Goal: Task Accomplishment & Management: Complete application form

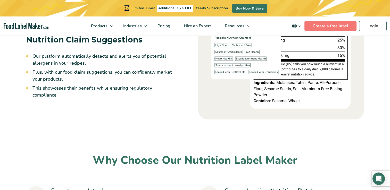
scroll to position [953, 0]
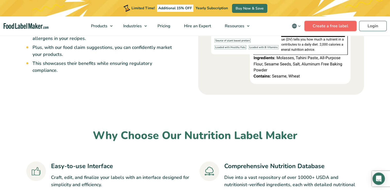
click at [191, 22] on link "Create a free label" at bounding box center [330, 26] width 52 height 10
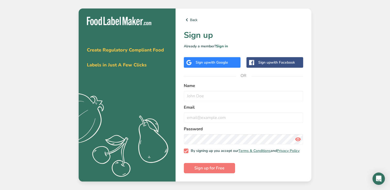
click at [200, 60] on div "Sign up with Google" at bounding box center [212, 62] width 32 height 5
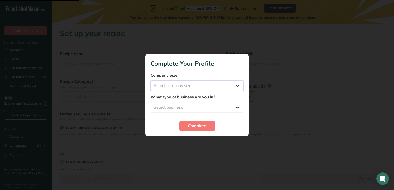
click at [215, 88] on select "Select company size Fewer than 10 Employees 10 to 50 Employees 51 to 500 Employ…" at bounding box center [196, 86] width 93 height 10
click at [223, 78] on label "Company Size" at bounding box center [196, 75] width 93 height 6
click at [194, 125] on span "Complete" at bounding box center [197, 126] width 18 height 6
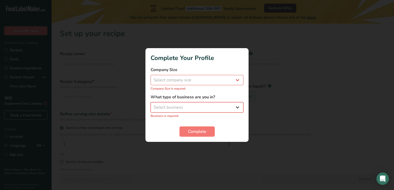
click at [203, 106] on select "Select business Packaged Food Manufacturer Restaurant & Cafe Bakery Meal Plans …" at bounding box center [196, 107] width 93 height 10
click at [211, 83] on select "Select company size Fewer than 10 Employees 10 to 50 Employees 51 to 500 Employ…" at bounding box center [196, 80] width 93 height 10
select select "1"
click at [150, 78] on select "Select company size Fewer than 10 Employees 10 to 50 Employees 51 to 500 Employ…" at bounding box center [196, 80] width 93 height 10
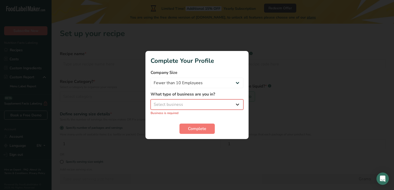
click at [192, 104] on select "Select business Packaged Food Manufacturer Restaurant & Cafe Bakery Meal Plans …" at bounding box center [196, 104] width 93 height 10
select select "1"
click at [150, 102] on select "Select business Packaged Food Manufacturer Restaurant & Cafe Bakery Meal Plans …" at bounding box center [196, 104] width 93 height 10
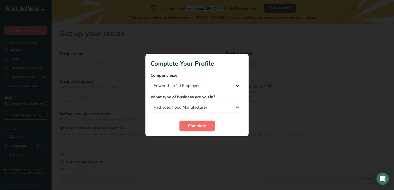
click at [201, 128] on span "Complete" at bounding box center [197, 126] width 18 height 6
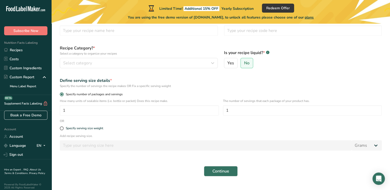
scroll to position [44, 0]
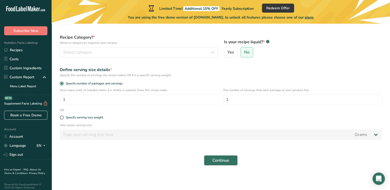
click at [165, 110] on form "Recipe name * Recipe code .a-a{fill:#347362;}.b-a{fill:#fff;} Recipe Category? …" at bounding box center [221, 85] width 328 height 165
click at [271, 102] on input "1" at bounding box center [302, 100] width 159 height 10
click at [373, 140] on div "Add recipe serving size. Grams kg mg mcg lb oz l mL fl oz tbsp tsp cup qt gallon" at bounding box center [221, 133] width 328 height 20
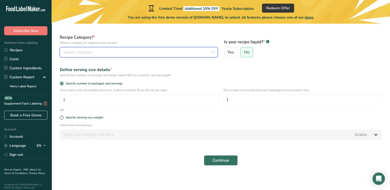
click at [82, 48] on button "Select category" at bounding box center [139, 52] width 158 height 10
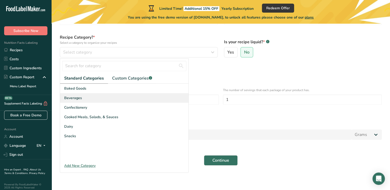
click at [81, 99] on div "Beverages" at bounding box center [124, 98] width 128 height 10
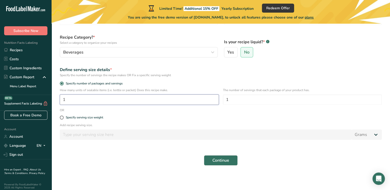
click at [97, 102] on input "1" at bounding box center [139, 100] width 159 height 10
click at [87, 116] on div "Specify serving size weight" at bounding box center [84, 118] width 37 height 4
click at [63, 116] on input "Specify serving size weight" at bounding box center [61, 117] width 3 height 3
radio input "true"
radio input "false"
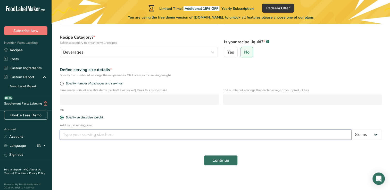
click at [107, 137] on input "number" at bounding box center [206, 135] width 292 height 10
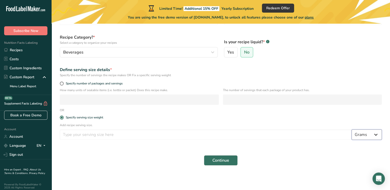
click at [362, 132] on select "Grams kg mg mcg lb oz l mL fl oz tbsp tsp cup qt gallon" at bounding box center [366, 135] width 30 height 10
click at [218, 165] on button "Continue" at bounding box center [221, 160] width 34 height 10
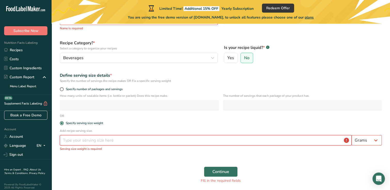
click at [153, 141] on input "number" at bounding box center [206, 140] width 292 height 10
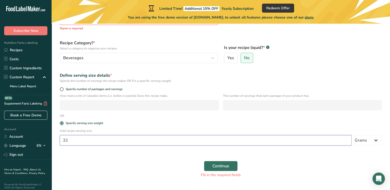
type input "32"
click at [204, 161] on button "Continue" at bounding box center [221, 166] width 34 height 10
click at [228, 169] on span "Continue" at bounding box center [220, 166] width 17 height 6
click at [72, 75] on div "Define serving size details *" at bounding box center [221, 75] width 322 height 6
click at [61, 90] on span at bounding box center [62, 89] width 4 height 4
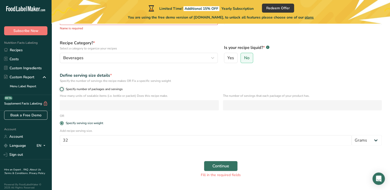
click at [61, 90] on input "Specify number of packages and servings" at bounding box center [61, 89] width 3 height 3
radio input "true"
radio input "false"
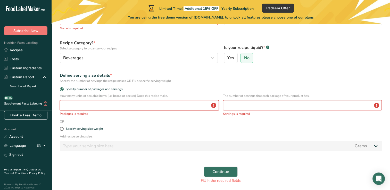
click at [76, 104] on input "number" at bounding box center [139, 105] width 159 height 10
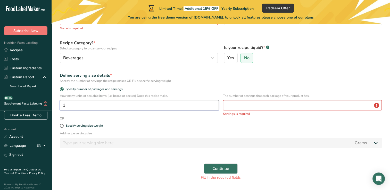
type input "1"
click at [247, 106] on input "number" at bounding box center [302, 105] width 159 height 10
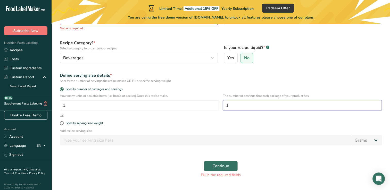
type input "1"
click at [226, 165] on span "Continue" at bounding box center [220, 166] width 17 height 6
click at [220, 167] on span "Continue" at bounding box center [220, 166] width 17 height 6
click at [230, 56] on span "Yes" at bounding box center [230, 57] width 7 height 5
click at [228, 56] on input "Yes" at bounding box center [225, 57] width 3 height 3
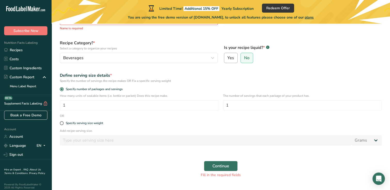
radio input "true"
radio input "false"
select select "22"
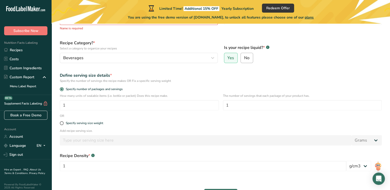
click at [250, 59] on label "No" at bounding box center [246, 58] width 13 height 10
click at [244, 59] on input "No" at bounding box center [242, 57] width 3 height 3
radio input "true"
radio input "false"
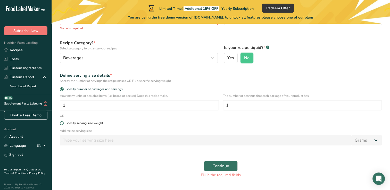
click at [66, 122] on div "Specify serving size weight" at bounding box center [84, 123] width 37 height 4
click at [63, 122] on input "Specify serving size weight" at bounding box center [61, 123] width 3 height 3
radio input "true"
radio input "false"
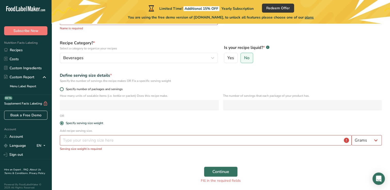
click at [63, 88] on span at bounding box center [62, 89] width 4 height 4
click at [63, 88] on input "Specify number of packages and servings" at bounding box center [61, 89] width 3 height 3
radio input "true"
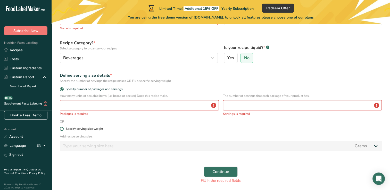
click at [64, 128] on span "Specify serving size weight" at bounding box center [83, 129] width 39 height 4
click at [63, 128] on input "Specify serving size weight" at bounding box center [61, 128] width 3 height 3
radio input "true"
radio input "false"
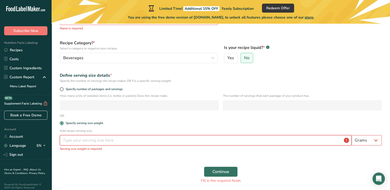
click at [140, 144] on input "number" at bounding box center [206, 140] width 292 height 10
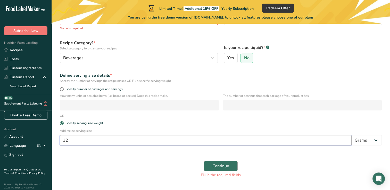
type input "32"
click at [225, 167] on span "Continue" at bounding box center [220, 166] width 17 height 6
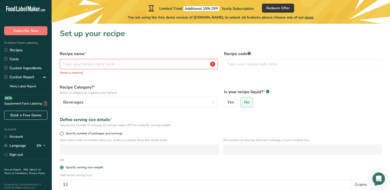
scroll to position [0, 0]
click at [141, 61] on input "text" at bounding box center [139, 64] width 158 height 10
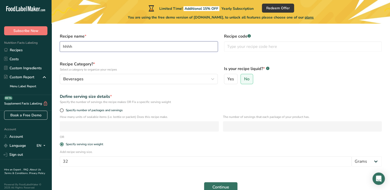
scroll to position [51, 0]
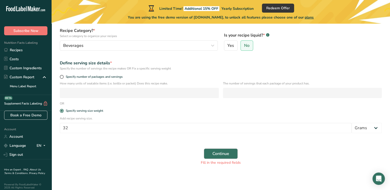
type input "hhhh"
click at [232, 152] on button "Continue" at bounding box center [221, 154] width 34 height 10
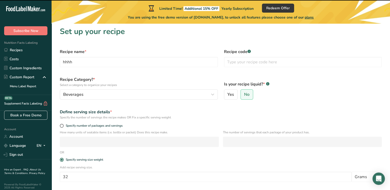
scroll to position [0, 0]
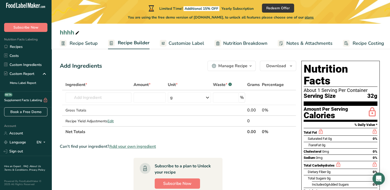
scroll to position [6, 0]
click at [19, 148] on link "Sign out" at bounding box center [26, 151] width 52 height 9
